Goal: Find specific page/section: Find specific page/section

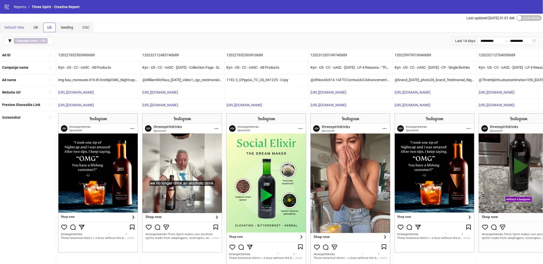
click at [18, 23] on div "Default View" at bounding box center [14, 27] width 28 height 10
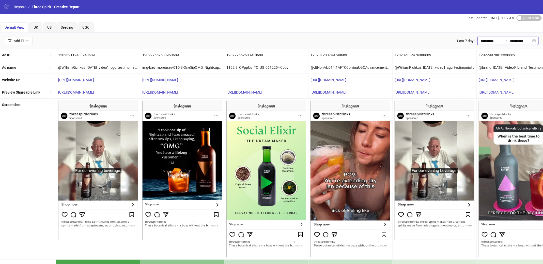
click at [498, 41] on input "**********" at bounding box center [490, 41] width 21 height 6
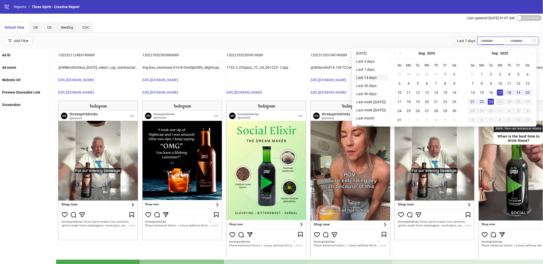
type input "**********"
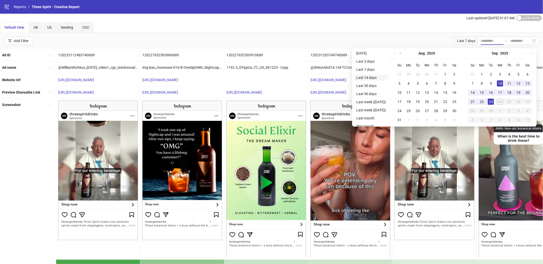
click at [366, 77] on li "Last 14 days" at bounding box center [371, 78] width 34 height 6
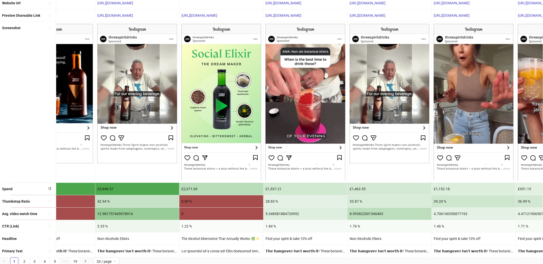
scroll to position [0, 46]
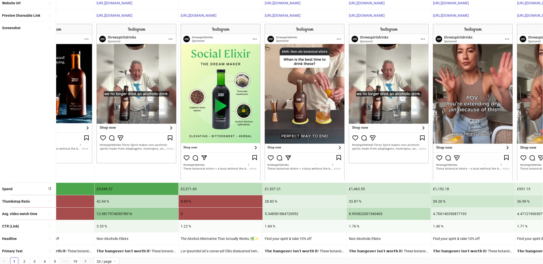
click at [123, 237] on div "Non-Alcoholic Elixirs" at bounding box center [136, 239] width 84 height 12
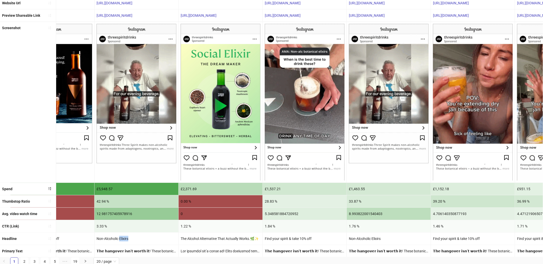
click at [123, 237] on div "Non-Alcoholic Elixirs" at bounding box center [136, 239] width 84 height 12
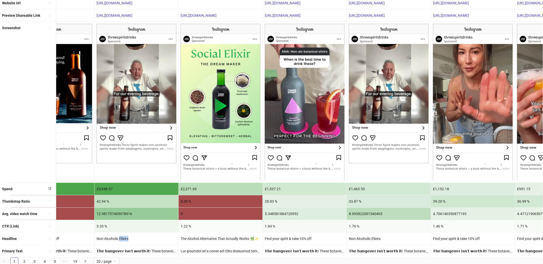
click at [123, 237] on div "Non-Alcoholic Elixirs" at bounding box center [136, 239] width 84 height 12
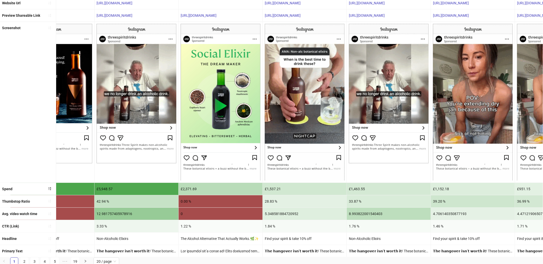
click at [117, 237] on div "Non-Alcoholic Elixirs" at bounding box center [136, 239] width 84 height 12
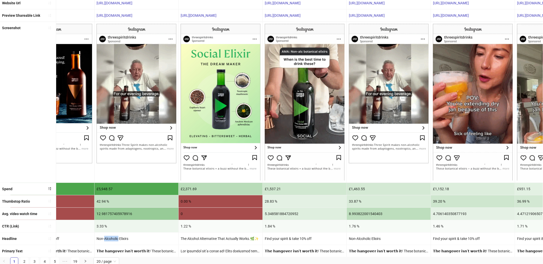
click at [117, 237] on div "Non-Alcoholic Elixirs" at bounding box center [136, 239] width 84 height 12
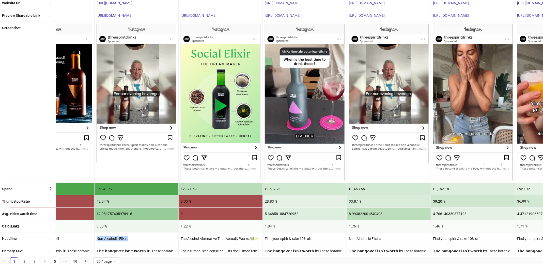
click at [117, 237] on div "Non-Alcoholic Elixirs" at bounding box center [136, 239] width 84 height 12
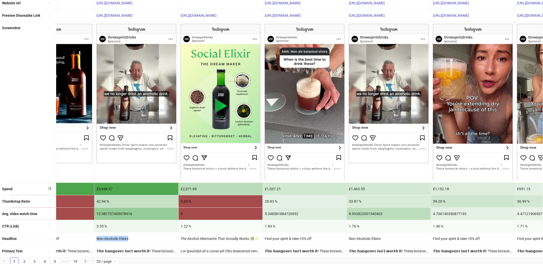
click at [116, 237] on div "Non-Alcoholic Elixirs" at bounding box center [136, 239] width 84 height 12
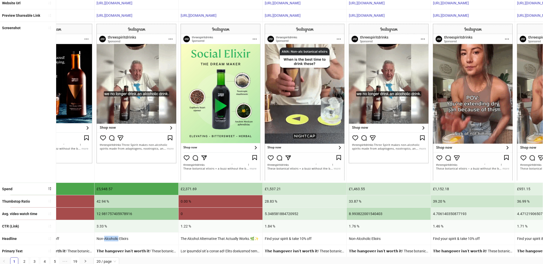
click at [116, 237] on div "Non-Alcoholic Elixirs" at bounding box center [136, 239] width 84 height 12
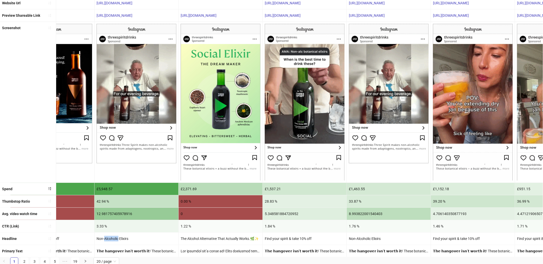
click at [116, 237] on div "Non-Alcoholic Elixirs" at bounding box center [136, 239] width 84 height 12
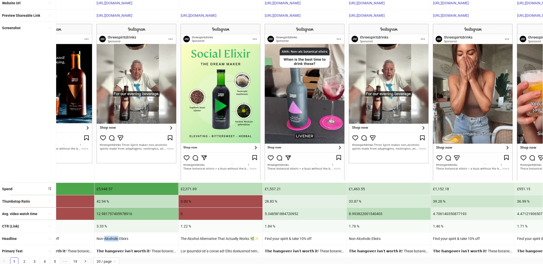
click at [116, 237] on div "Non-Alcoholic Elixirs" at bounding box center [136, 239] width 84 height 12
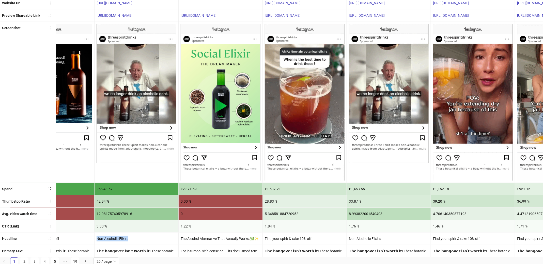
click at [116, 237] on div "Non-Alcoholic Elixirs" at bounding box center [136, 239] width 84 height 12
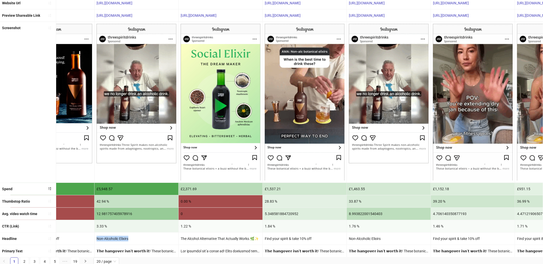
click at [118, 238] on div "Non-Alcoholic Elixirs" at bounding box center [136, 239] width 84 height 12
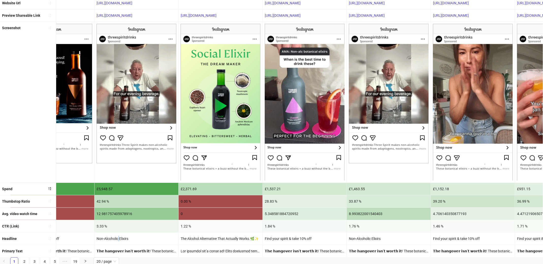
click at [118, 238] on div "Non-Alcoholic Elixirs" at bounding box center [136, 239] width 84 height 12
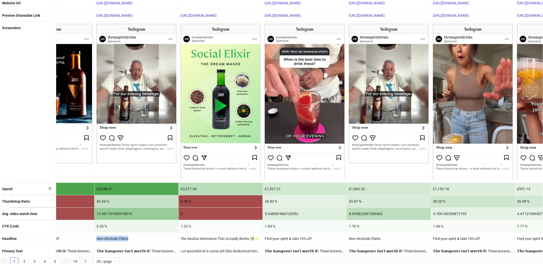
click at [118, 238] on div "Non-Alcoholic Elixirs" at bounding box center [136, 239] width 84 height 12
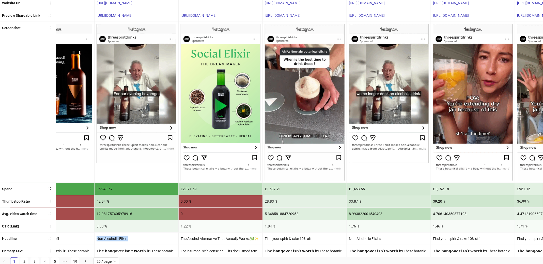
click at [118, 238] on div "Non-Alcoholic Elixirs" at bounding box center [136, 239] width 84 height 12
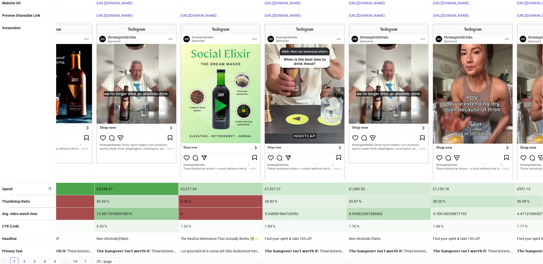
click at [118, 238] on div "Non-Alcoholic Elixirs" at bounding box center [136, 239] width 84 height 12
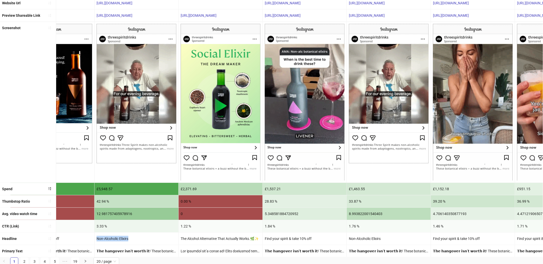
click at [118, 238] on div "Non-Alcoholic Elixirs" at bounding box center [136, 239] width 84 height 12
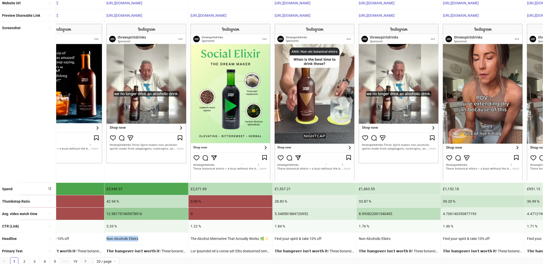
scroll to position [0, 41]
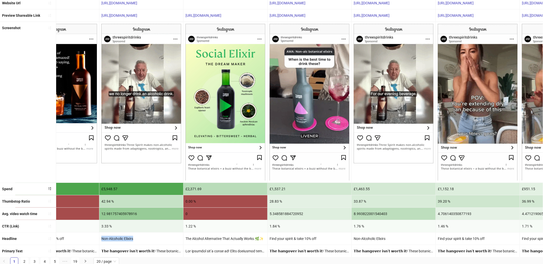
click at [118, 236] on div "Non-Alcoholic Elixirs" at bounding box center [141, 239] width 84 height 12
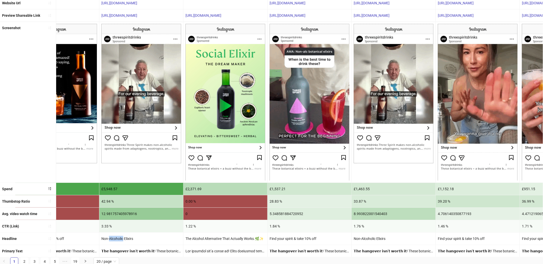
click at [118, 236] on div "Non-Alcoholic Elixirs" at bounding box center [141, 239] width 84 height 12
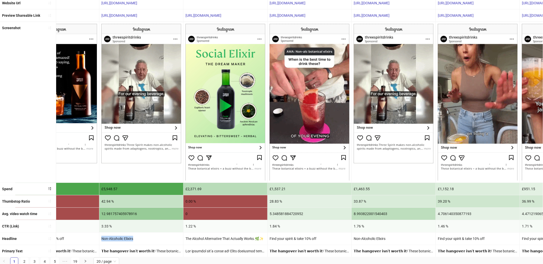
click at [118, 236] on div "Non-Alcoholic Elixirs" at bounding box center [141, 239] width 84 height 12
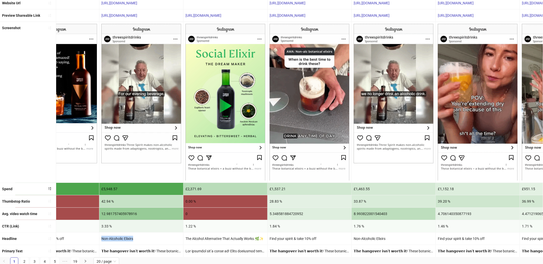
scroll to position [0, 49]
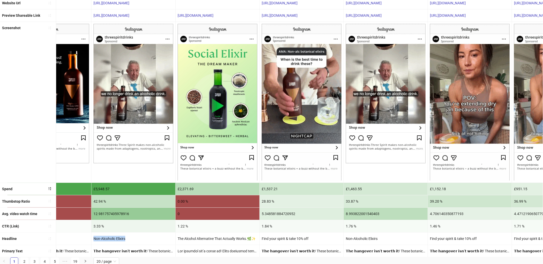
click at [145, 240] on div "Non-Alcoholic Elixirs" at bounding box center [133, 239] width 84 height 12
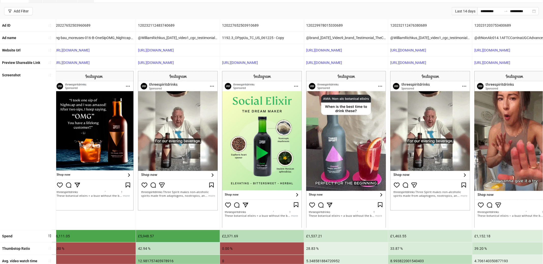
scroll to position [29, 0]
